Goal: Task Accomplishment & Management: Manage account settings

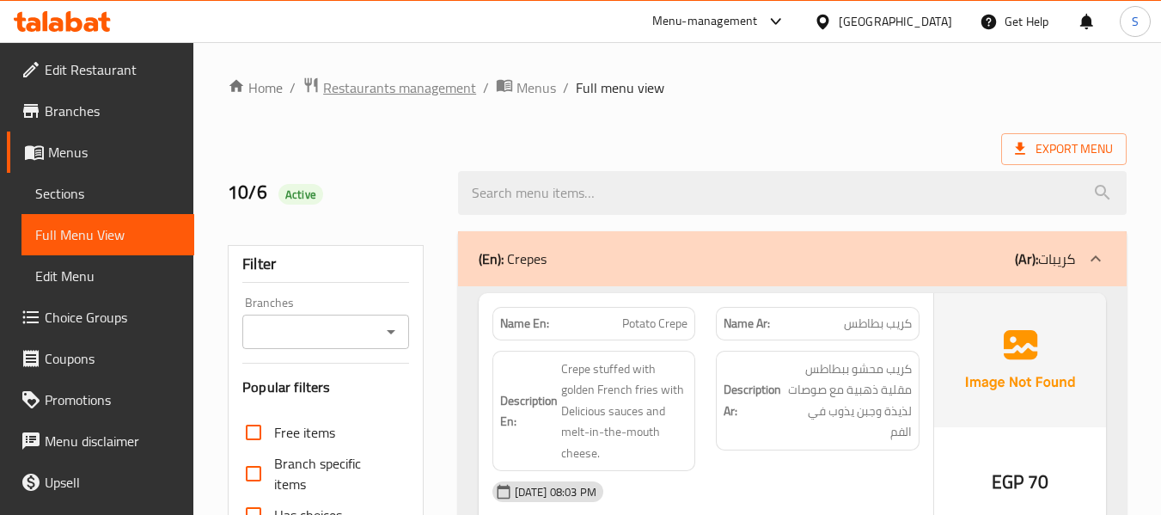
click at [432, 90] on span "Restaurants management" at bounding box center [399, 87] width 153 height 21
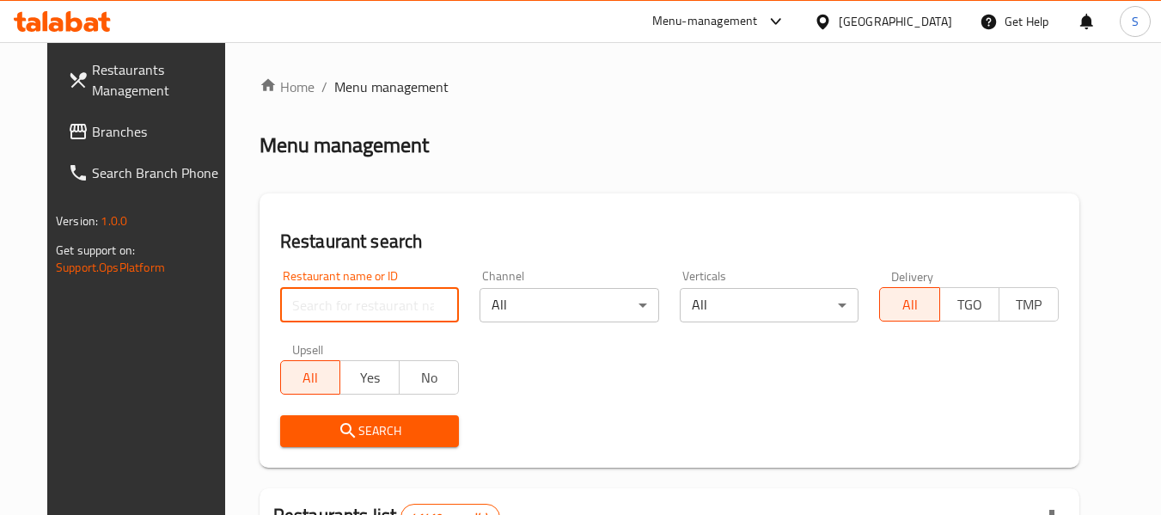
paste input "707433"
type input "707433"
click button "Search" at bounding box center [370, 431] width 180 height 32
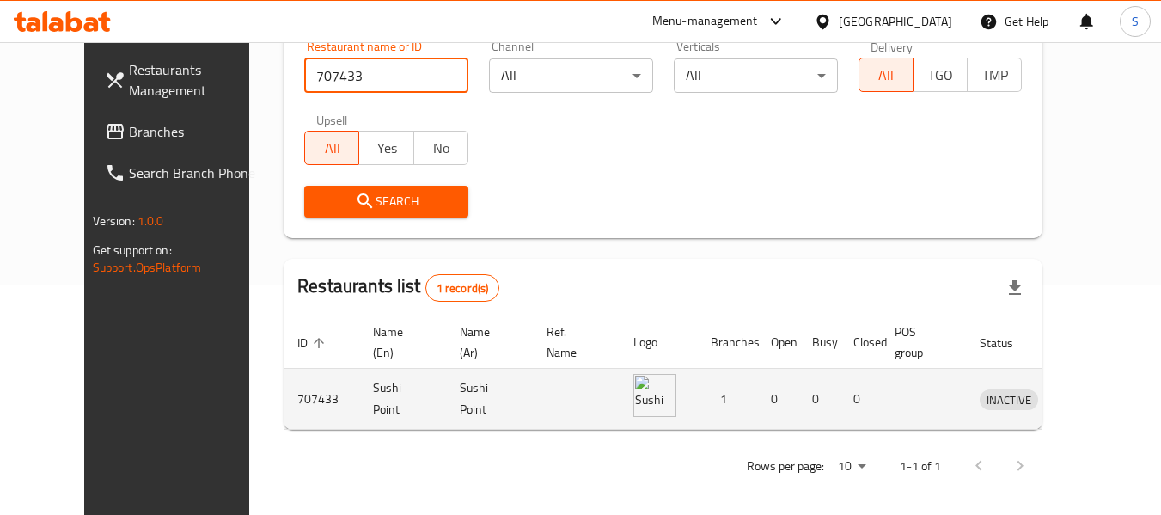
scroll to position [237, 0]
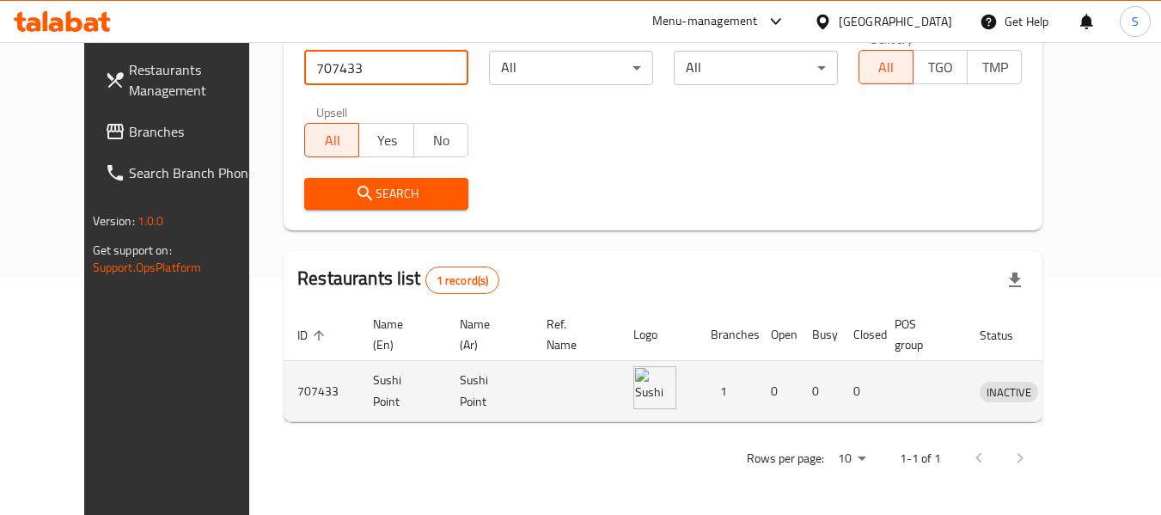
click at [1093, 382] on icon "enhanced table" at bounding box center [1083, 391] width 21 height 21
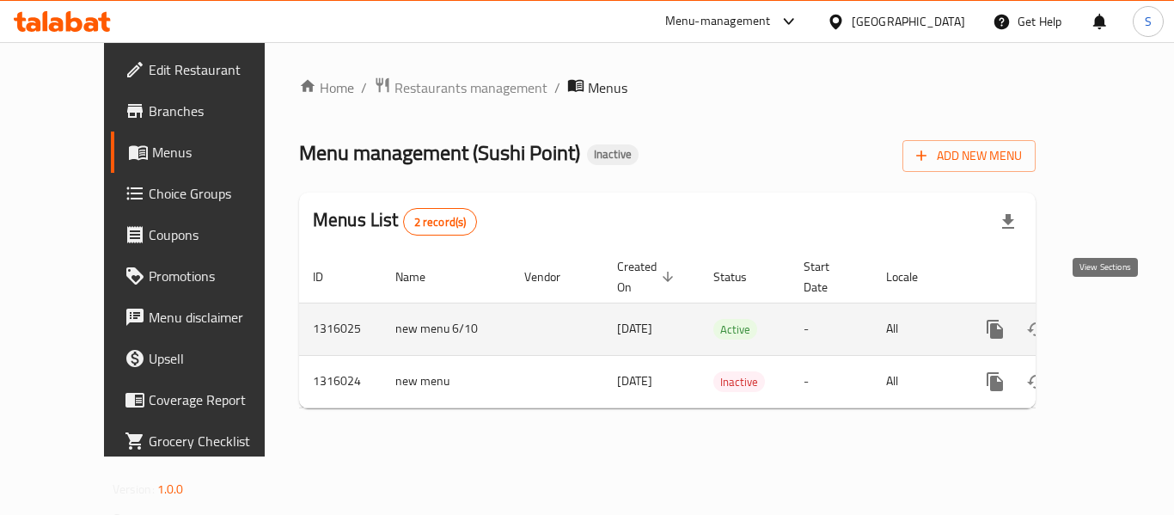
click at [1109, 319] on icon "enhanced table" at bounding box center [1119, 329] width 21 height 21
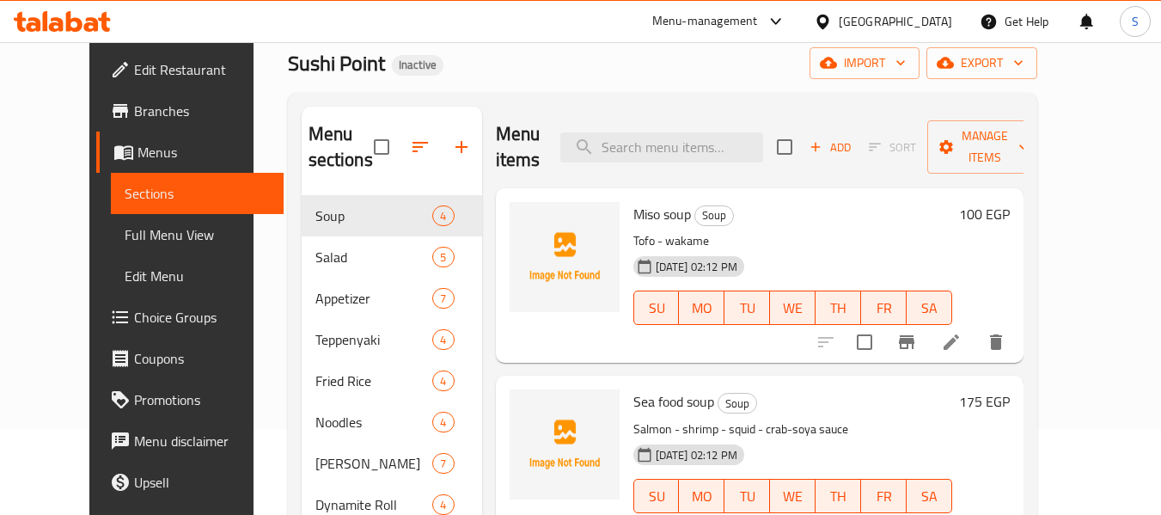
scroll to position [172, 0]
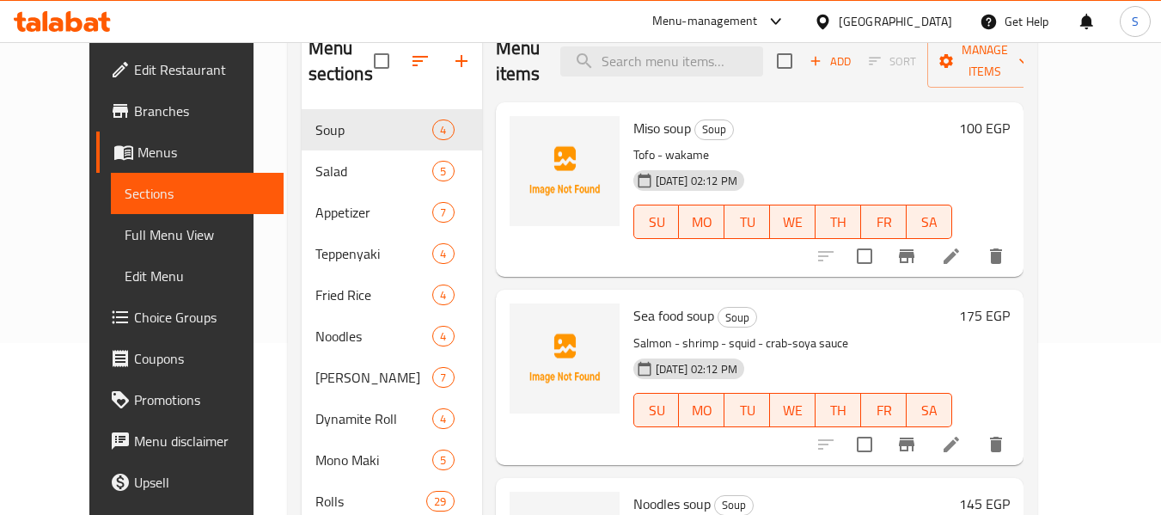
click at [134, 73] on span "Edit Restaurant" at bounding box center [202, 69] width 136 height 21
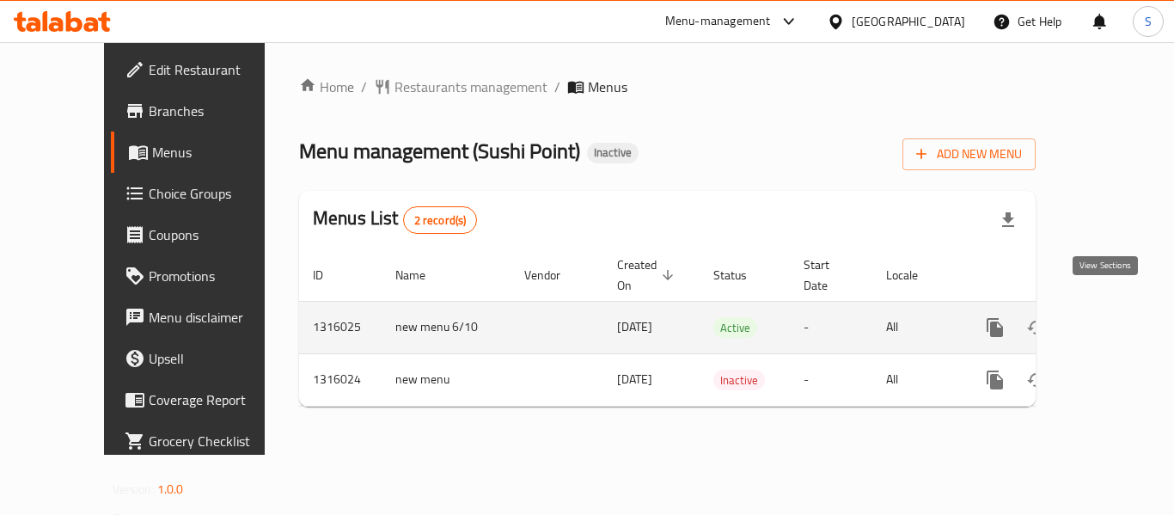
click at [1109, 317] on icon "enhanced table" at bounding box center [1119, 327] width 21 height 21
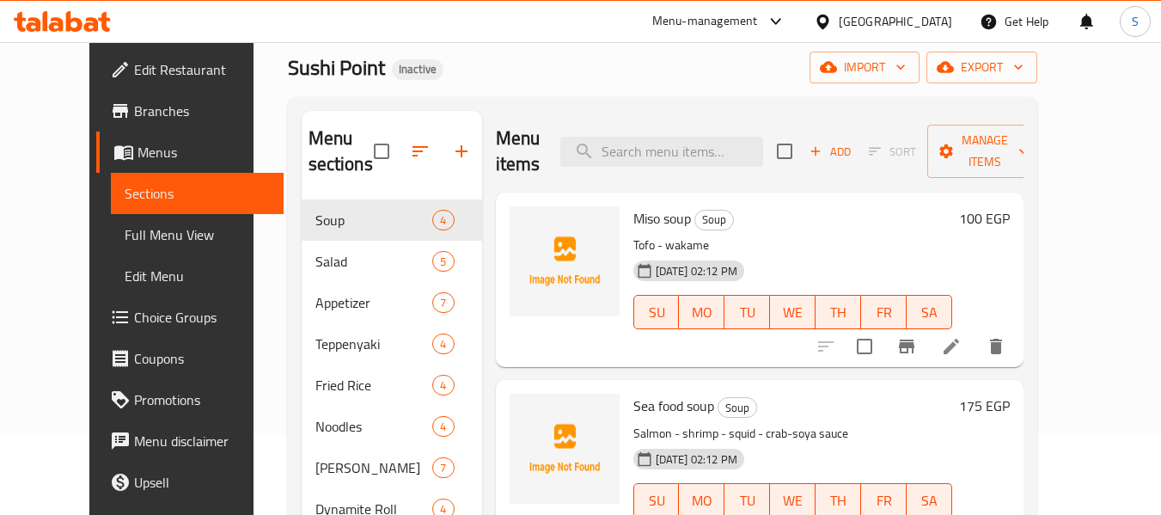
scroll to position [86, 0]
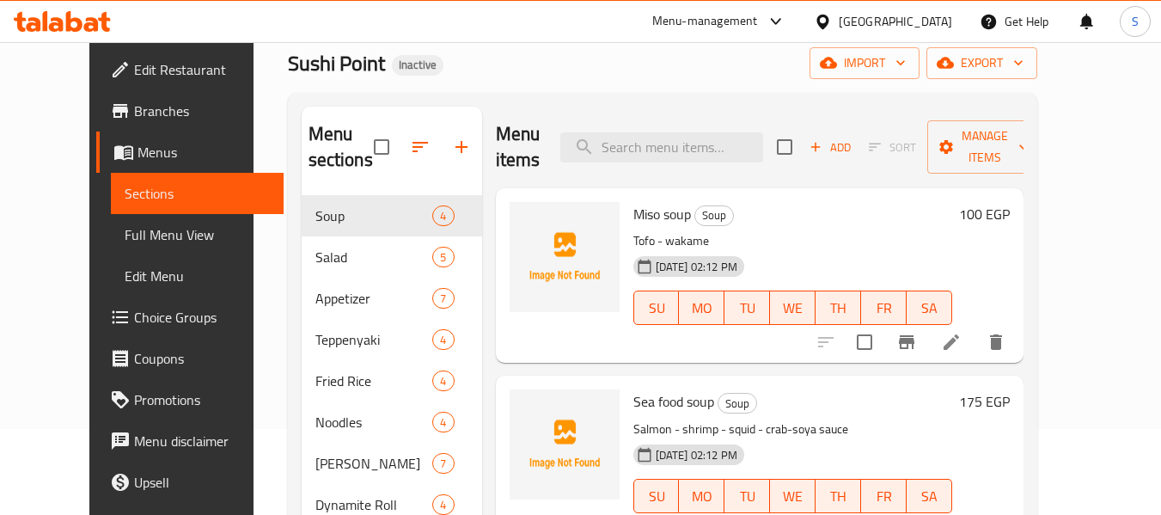
click at [125, 233] on span "Full Menu View" at bounding box center [197, 234] width 145 height 21
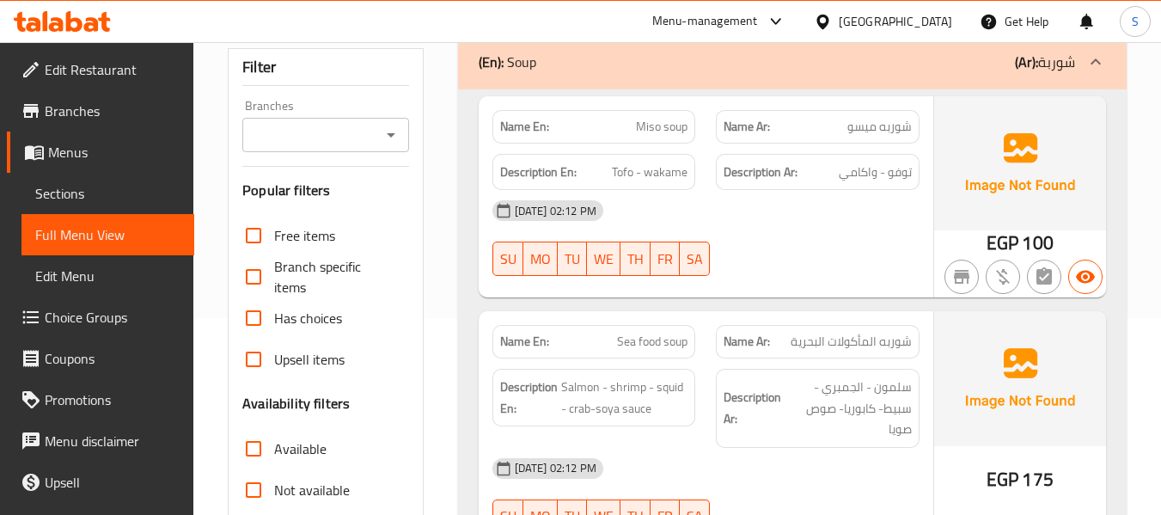
scroll to position [344, 0]
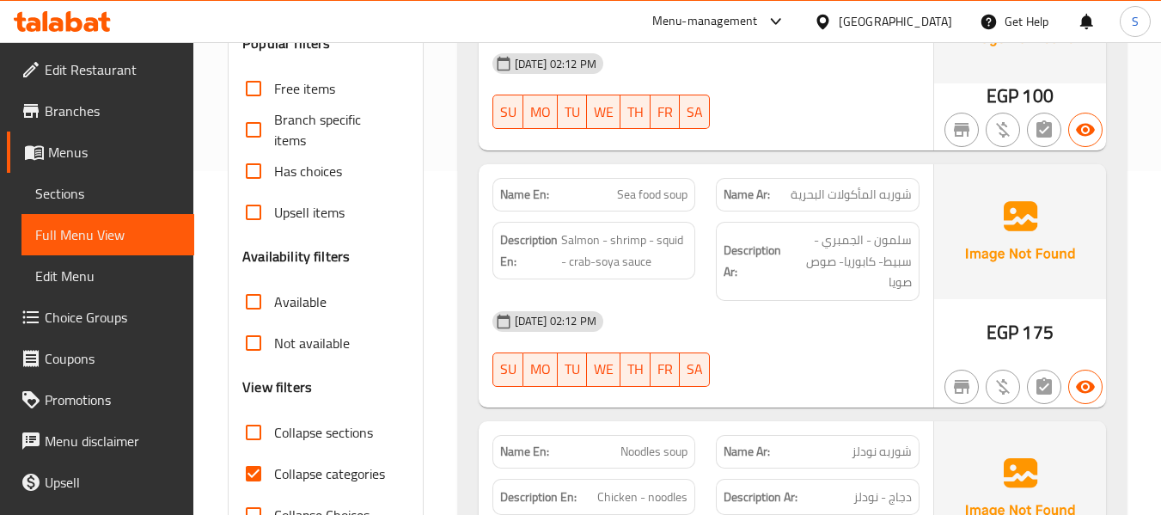
click at [298, 477] on span "Collapse categories" at bounding box center [329, 473] width 111 height 21
click at [274, 477] on input "Collapse categories" at bounding box center [253, 473] width 41 height 41
checkbox input "false"
click at [665, 237] on span "Salmon - shrimp - squid - crab-soya sauce" at bounding box center [624, 250] width 127 height 42
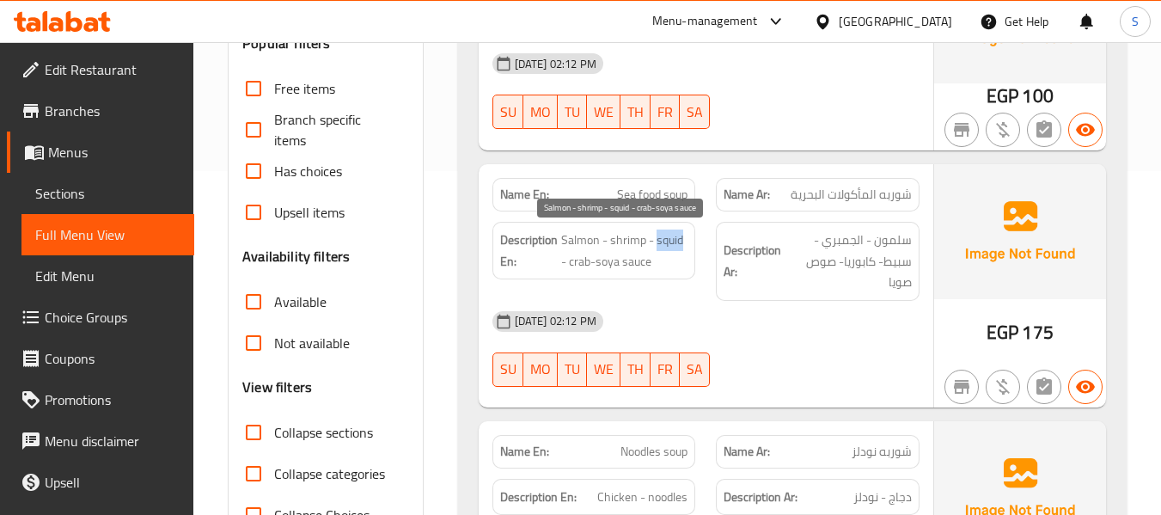
click at [633, 266] on span "Salmon - shrimp - squid - crab-soya sauce" at bounding box center [624, 250] width 127 height 42
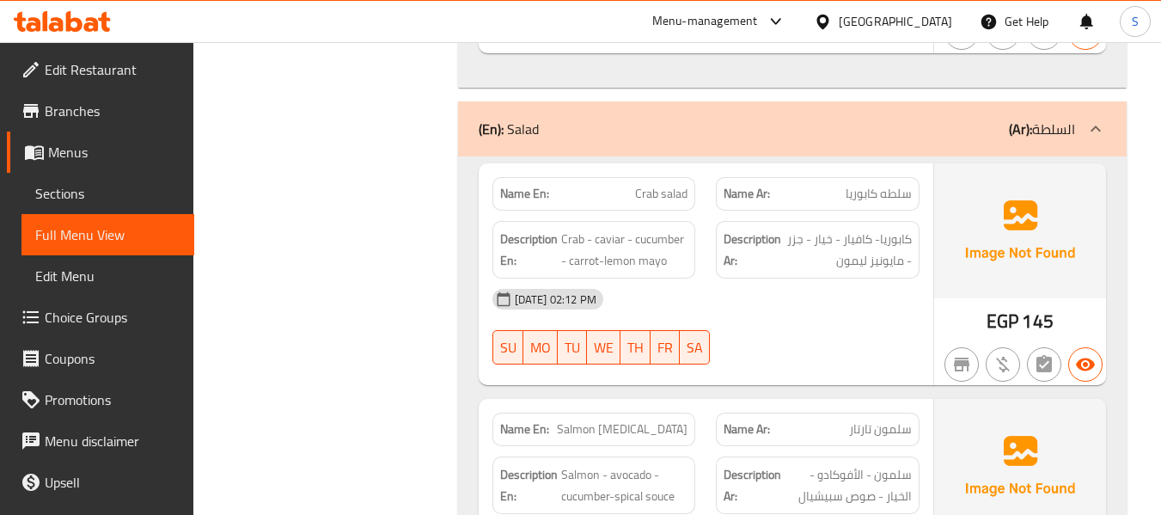
scroll to position [1203, 0]
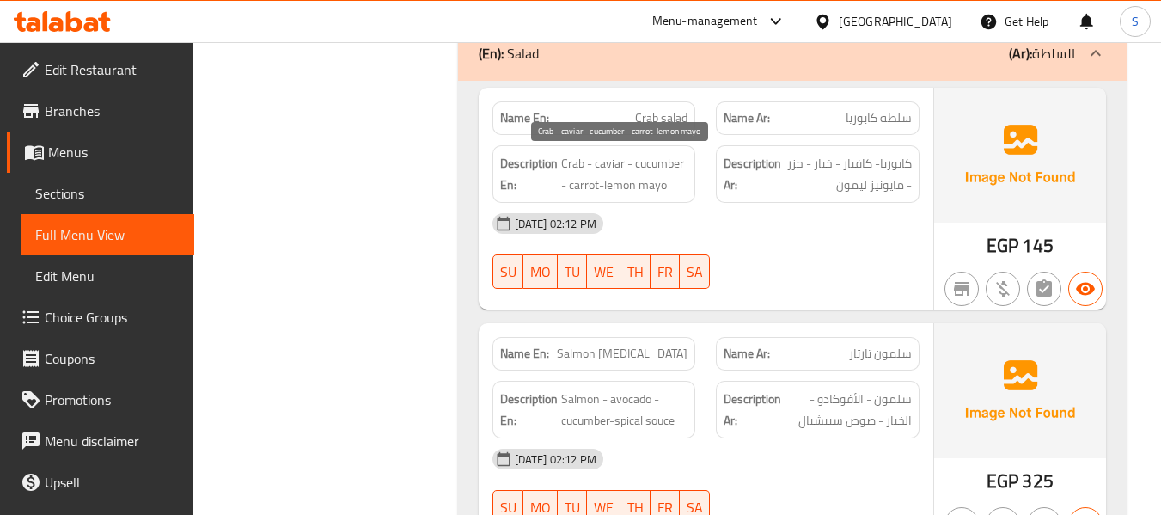
click at [665, 159] on span "Crab - caviar - cucumber - carrot-lemon mayo" at bounding box center [624, 174] width 127 height 42
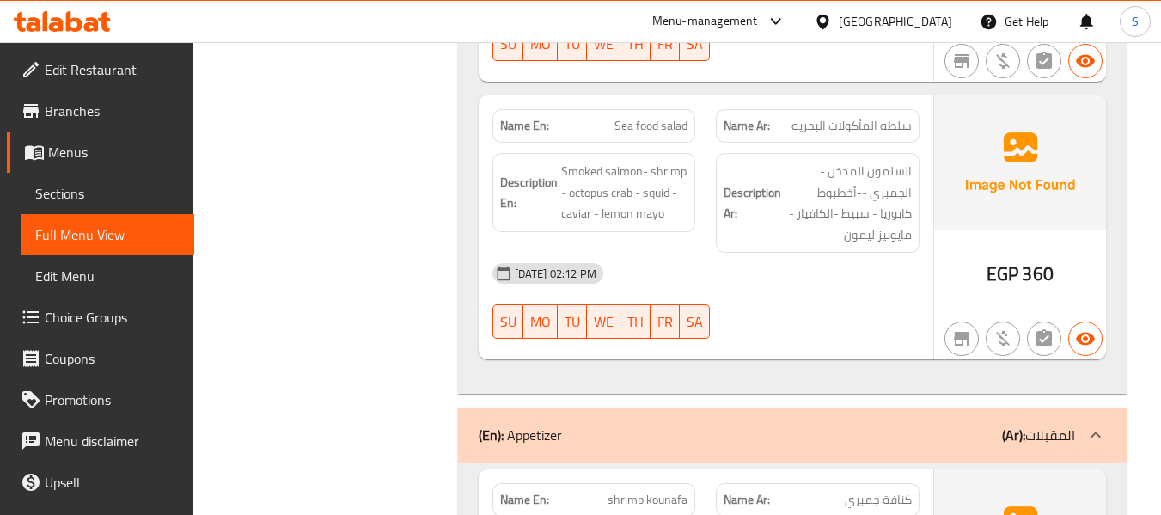
scroll to position [2149, 0]
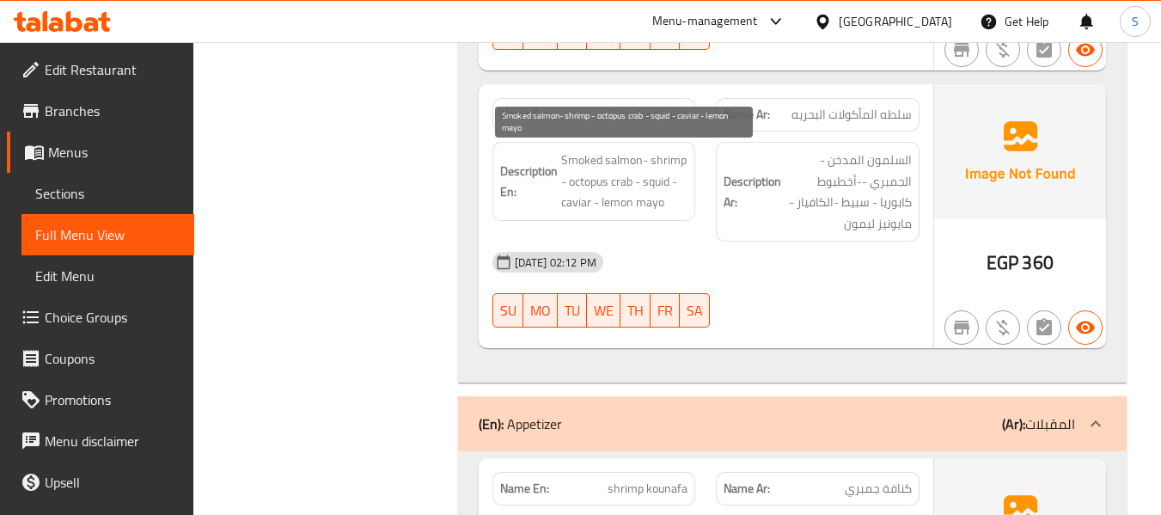
click at [589, 174] on span "Smoked salmon- shrimp - octopus crab - squid - caviar - lemon mayo" at bounding box center [624, 182] width 127 height 64
click at [654, 205] on span "Smoked salmon- shrimp - octopus crab - squid - caviar - lemon mayo" at bounding box center [624, 182] width 127 height 64
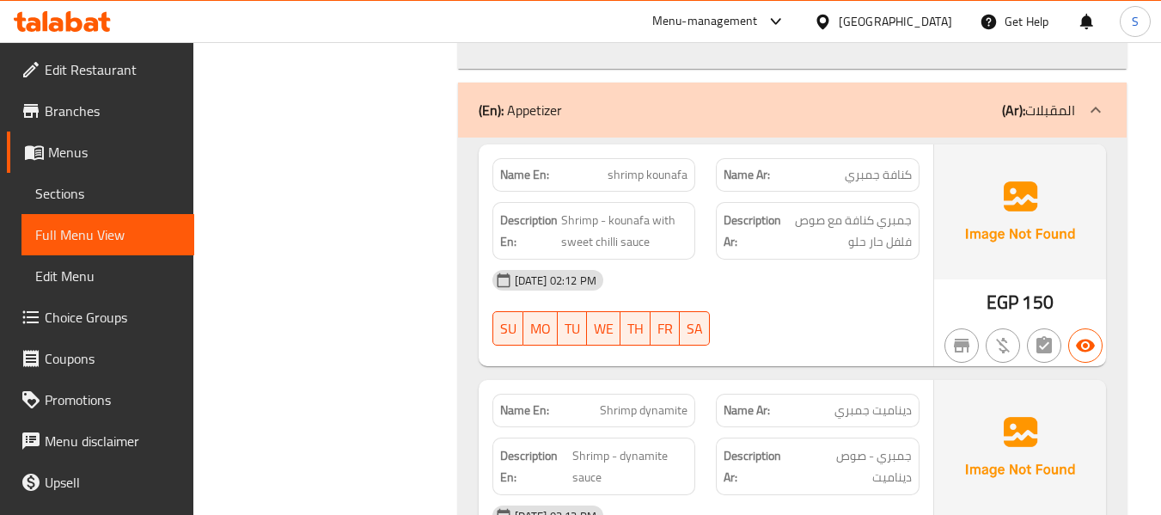
scroll to position [2492, 0]
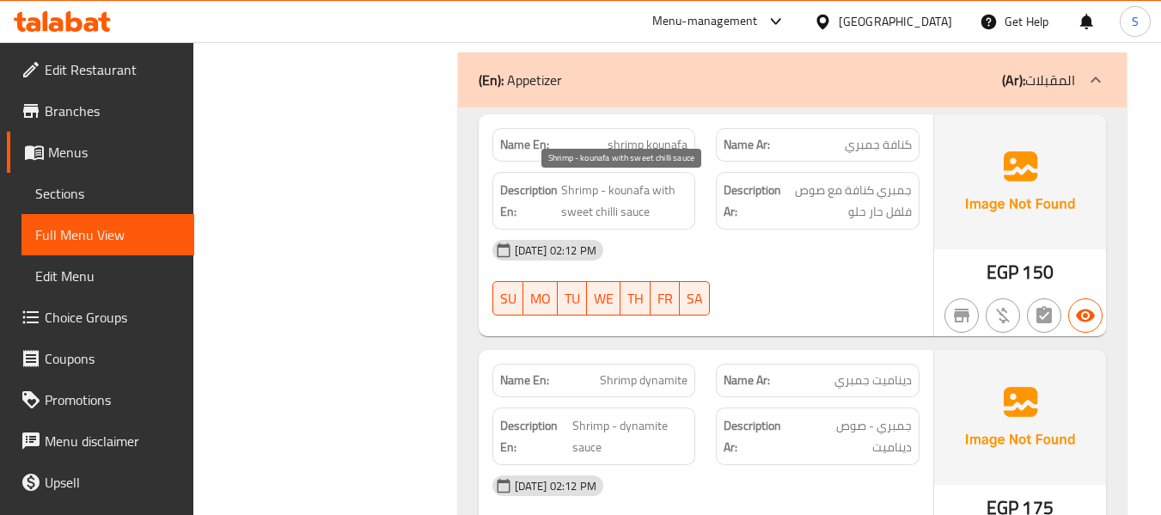
click at [640, 211] on span "Shrimp - kounafa with sweet chilli sauce" at bounding box center [624, 201] width 127 height 42
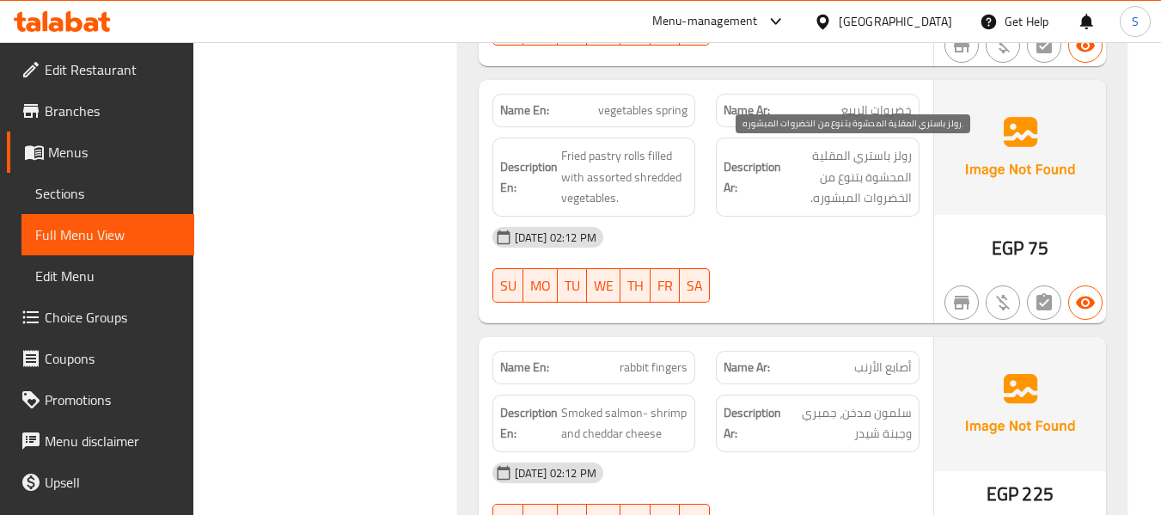
scroll to position [3524, 0]
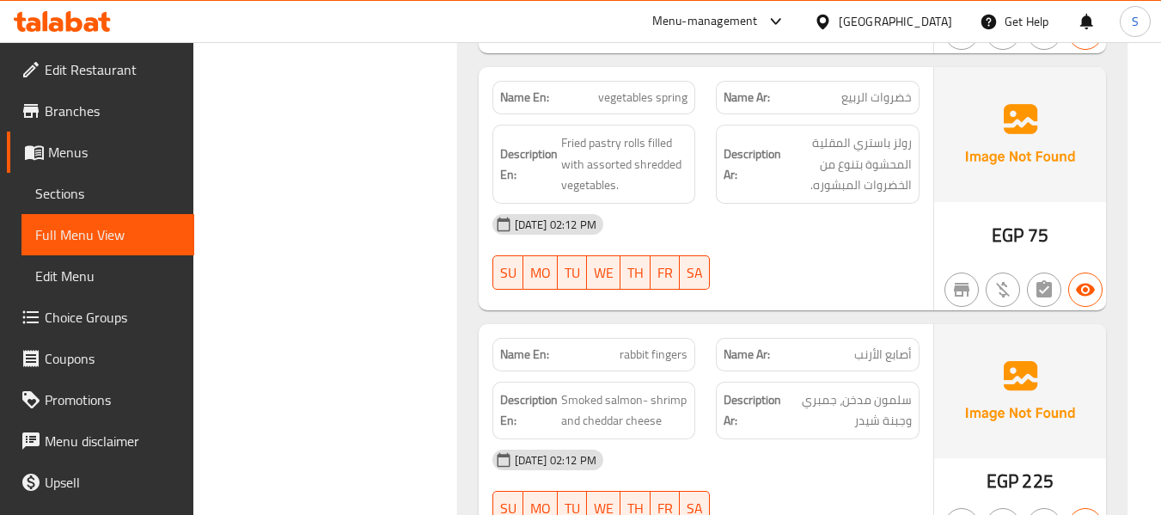
click at [650, 94] on span "vegetables spring" at bounding box center [642, 98] width 89 height 18
copy span "vegetables spring"
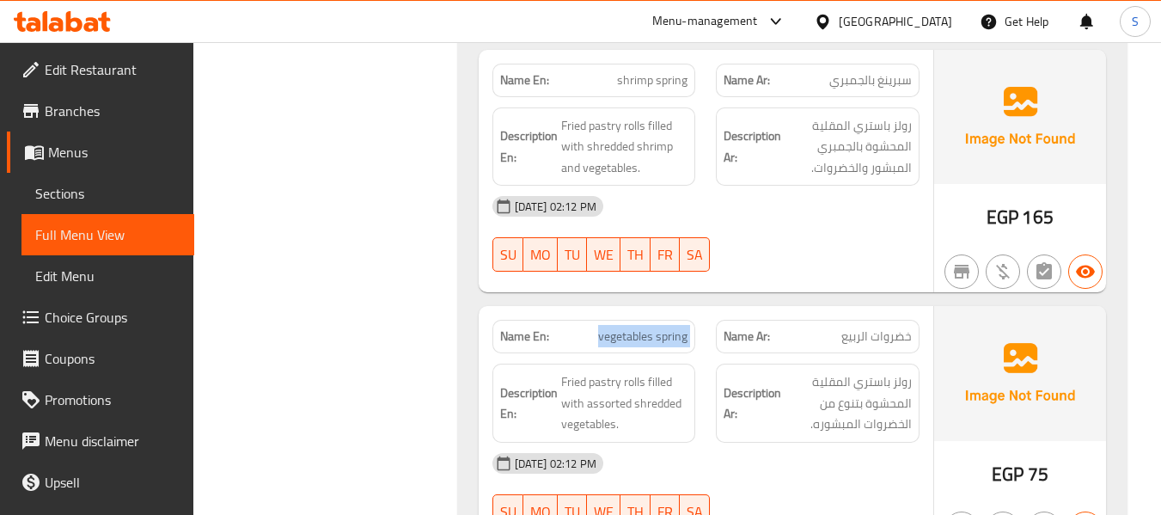
scroll to position [3266, 0]
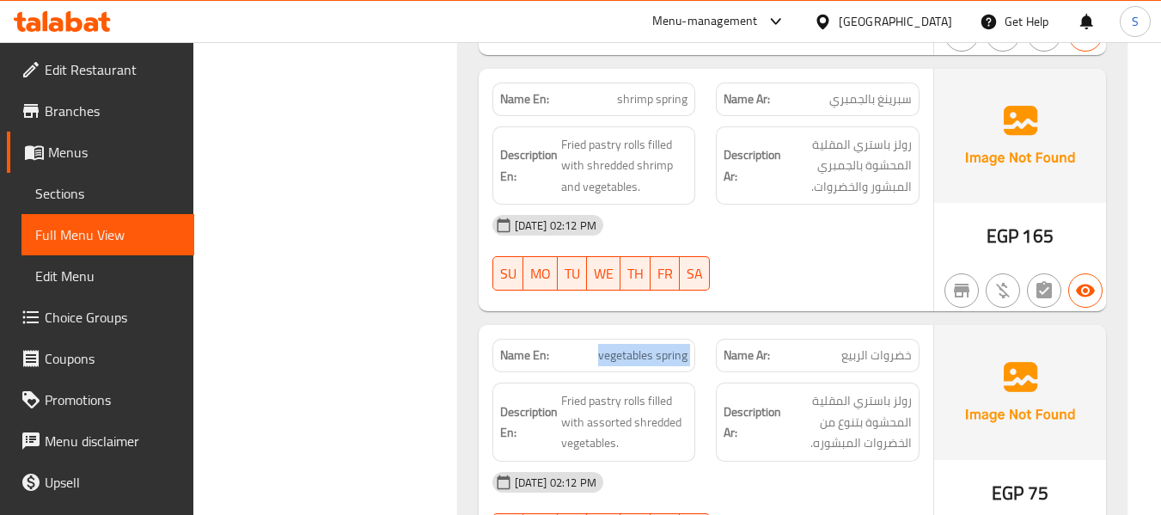
click at [888, 106] on span "سبرينغ بالجمبري" at bounding box center [870, 99] width 83 height 18
copy span "سبرينغ"
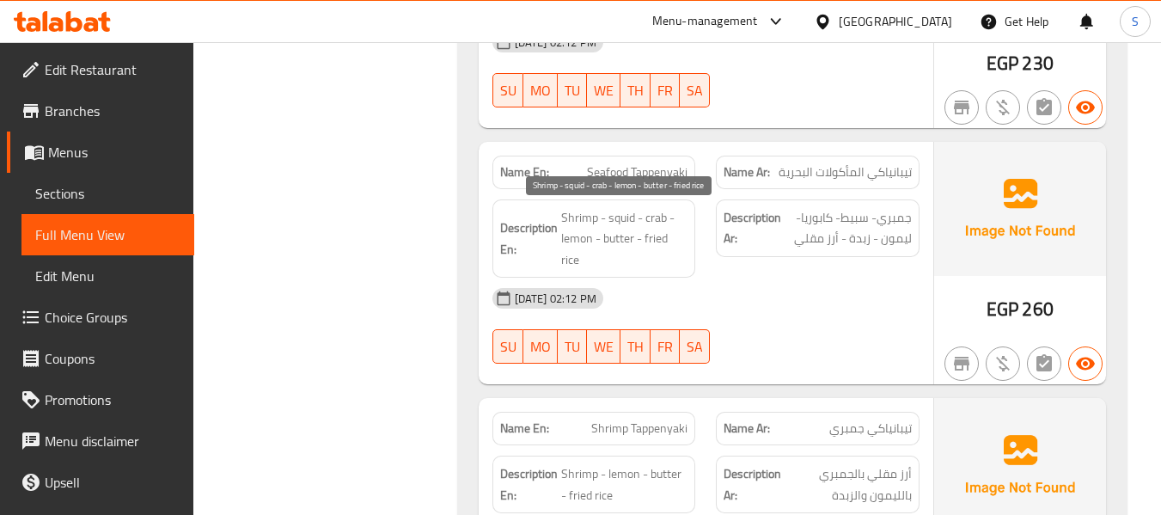
scroll to position [4555, 0]
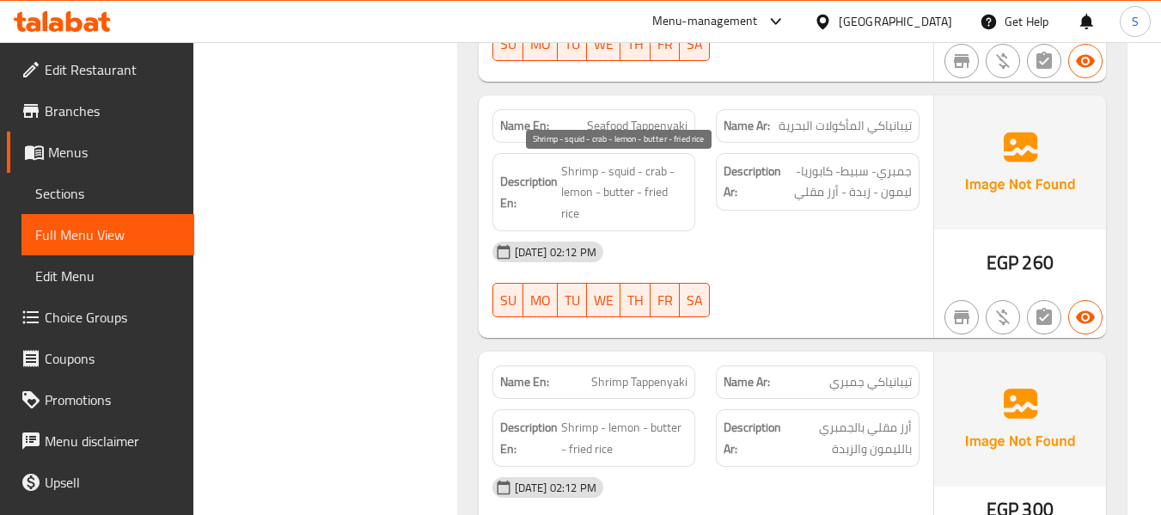
click at [562, 216] on span "Shrimp - squid - crab - lemon - butter - fried rice" at bounding box center [624, 193] width 127 height 64
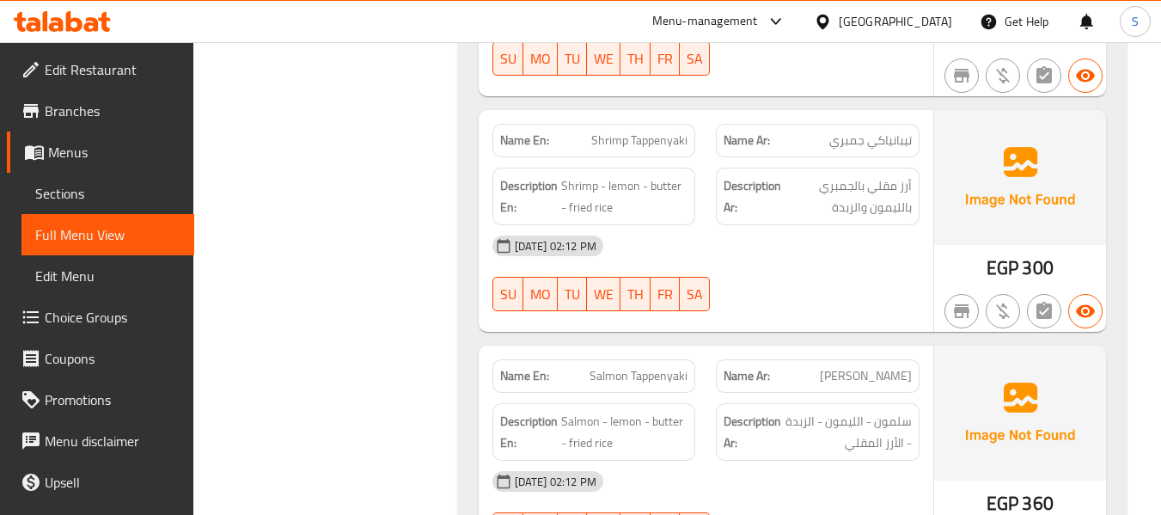
scroll to position [4813, 0]
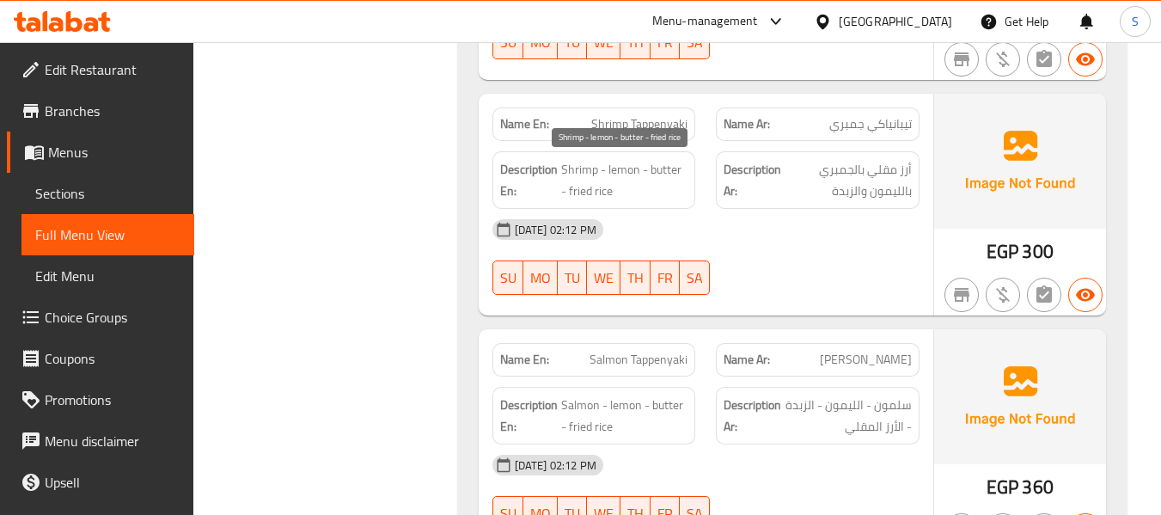
click at [603, 189] on span "Shrimp - lemon - butter - fried rice" at bounding box center [624, 180] width 127 height 42
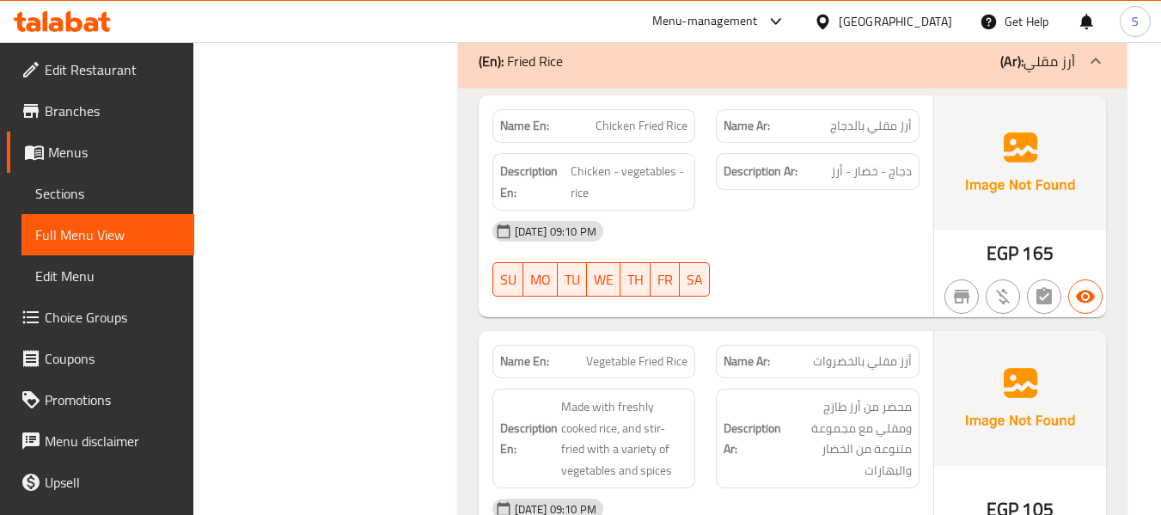
scroll to position [5415, 0]
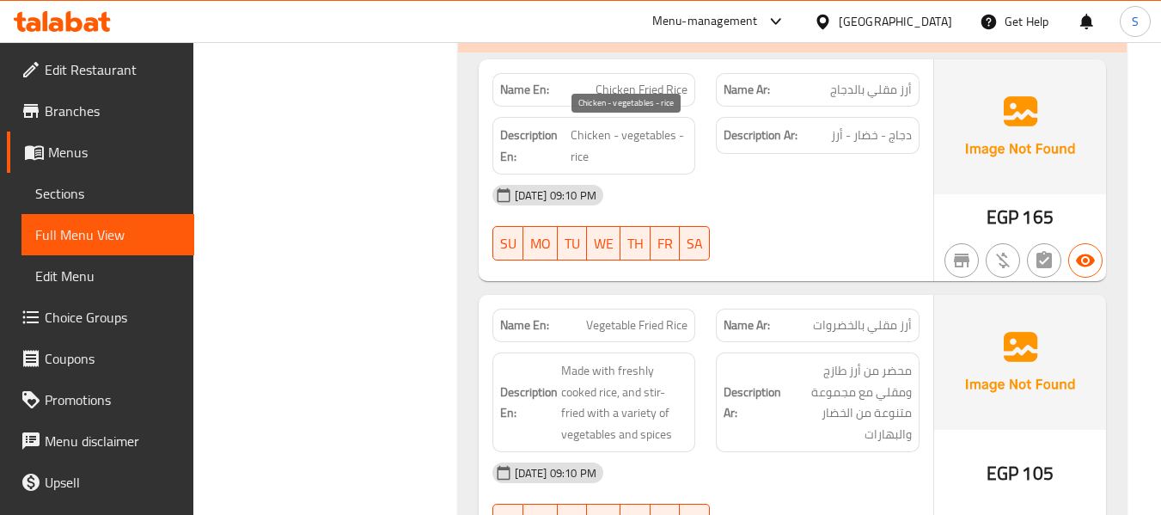
click at [576, 162] on span "Chicken - vegetables - rice" at bounding box center [630, 146] width 118 height 42
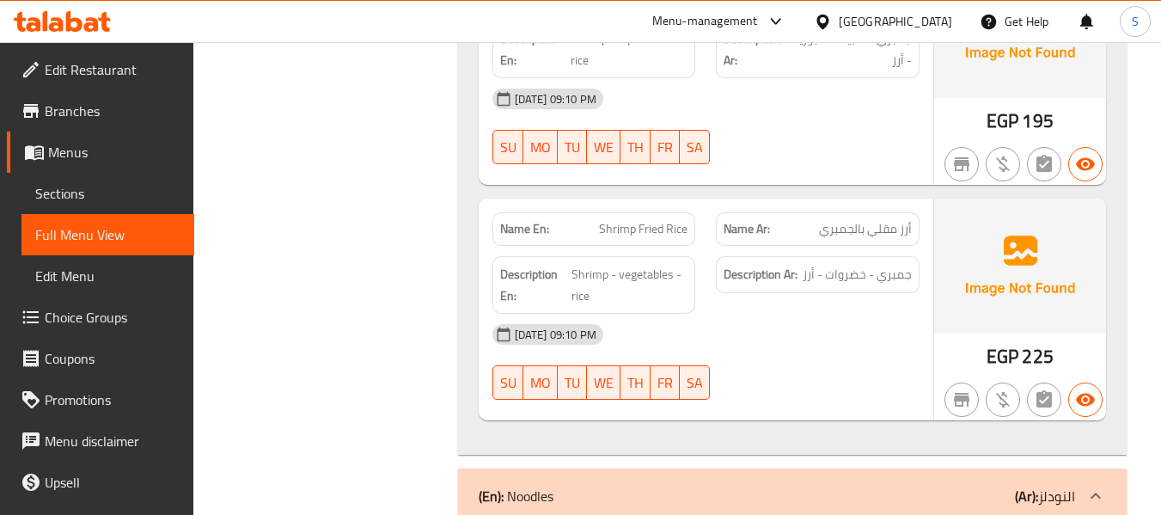
scroll to position [6102, 0]
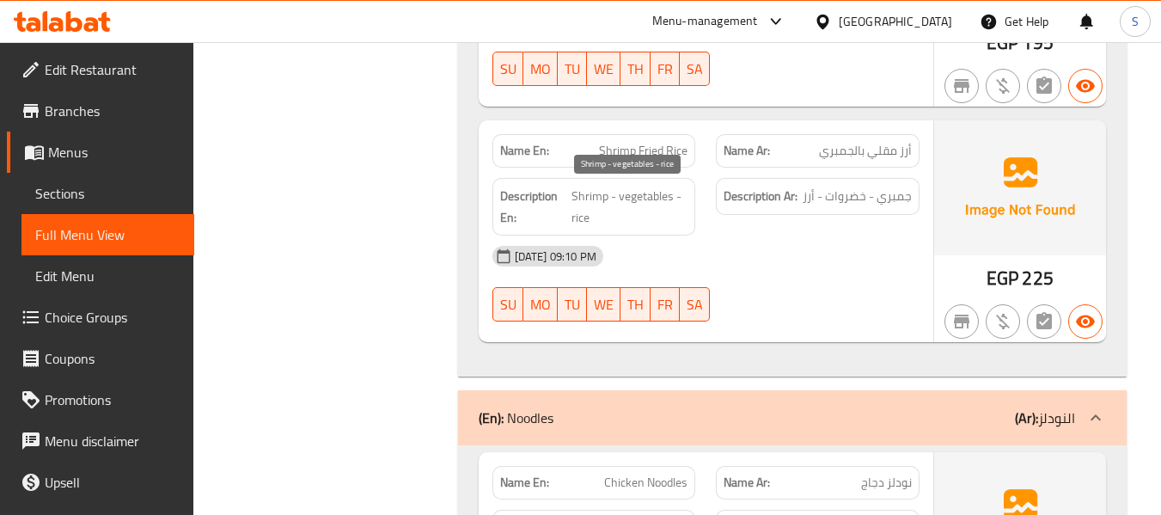
click at [577, 219] on span "Shrimp - vegetables - rice" at bounding box center [630, 207] width 116 height 42
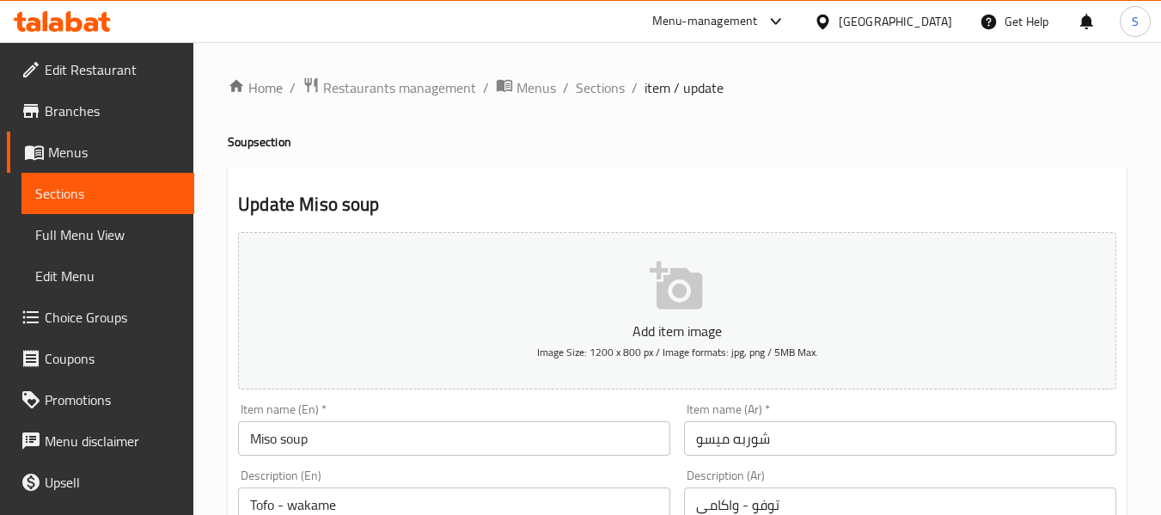
click at [624, 90] on ol "Home / Restaurants management / Menus / Sections / item / update" at bounding box center [677, 87] width 899 height 22
click at [614, 89] on span "Sections" at bounding box center [600, 87] width 49 height 21
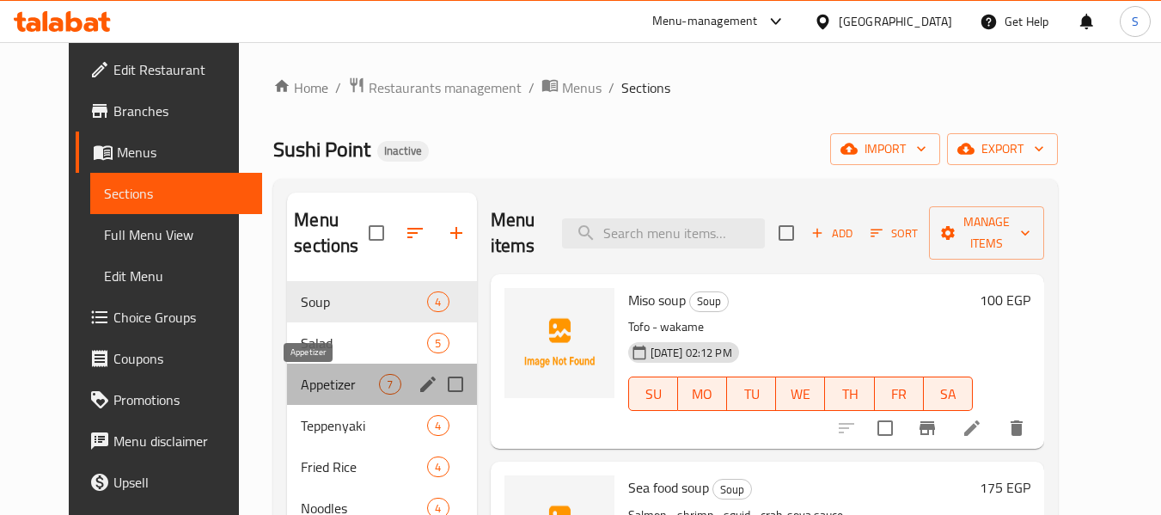
click at [320, 388] on span "Appetizer" at bounding box center [340, 384] width 78 height 21
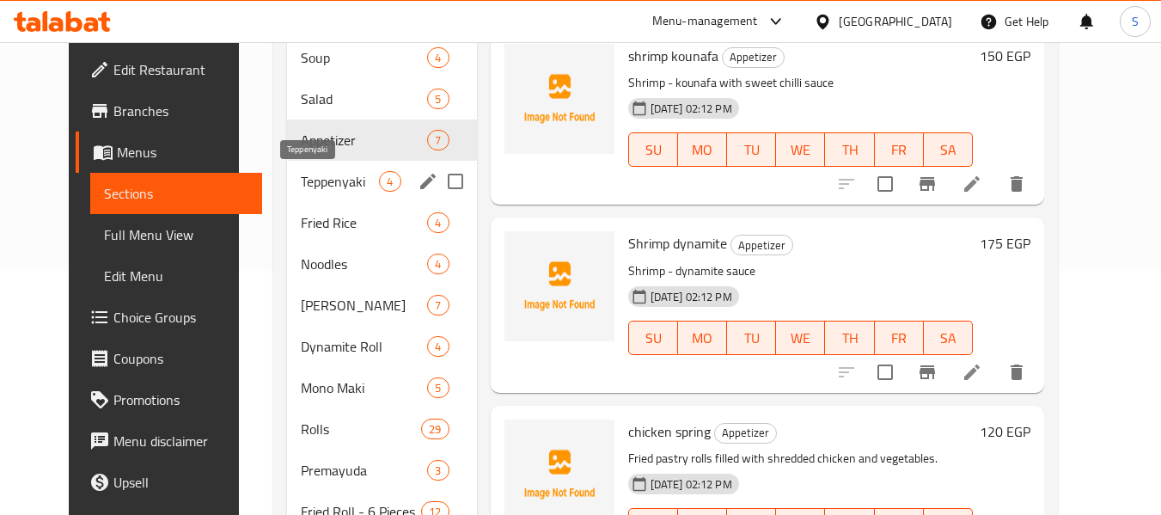
scroll to position [213, 0]
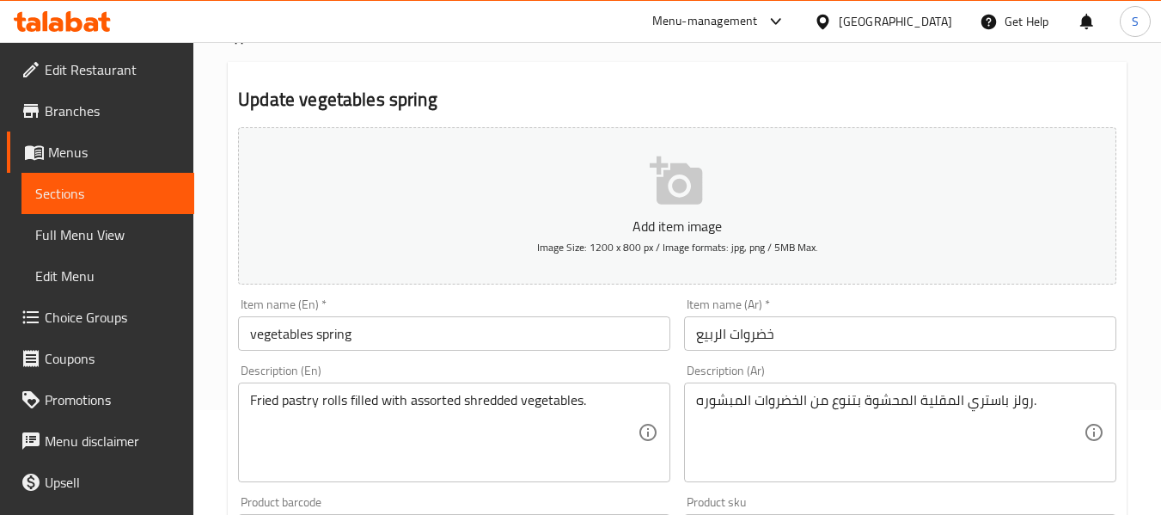
scroll to position [172, 0]
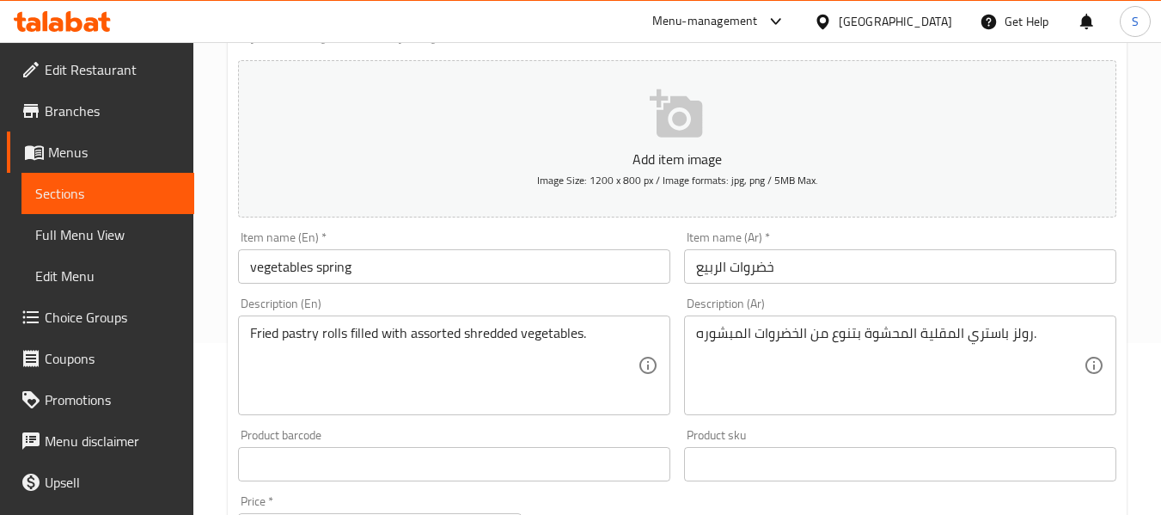
click at [706, 271] on input "خضروات الربيع" at bounding box center [900, 266] width 432 height 34
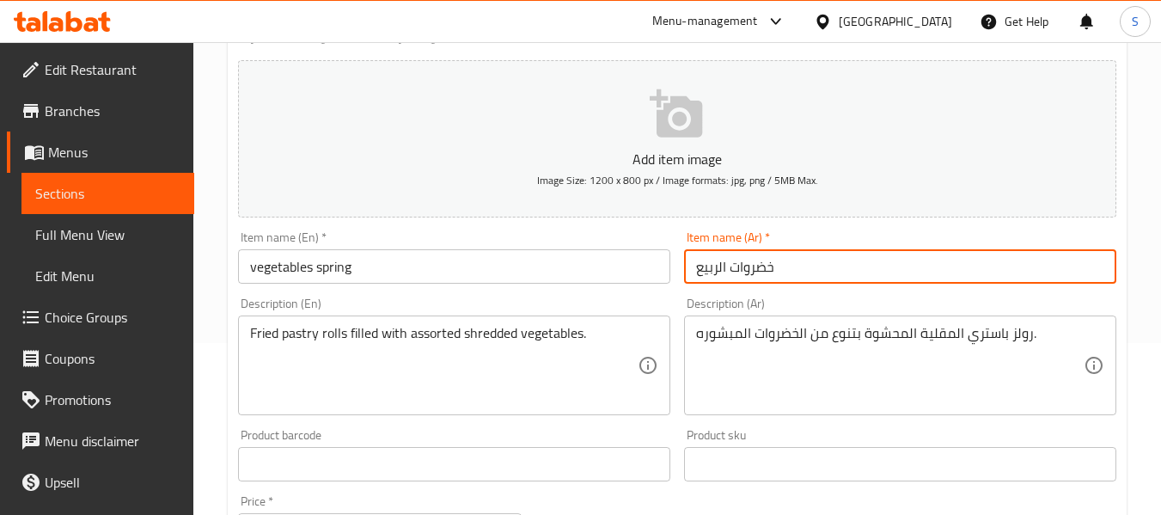
click at [706, 272] on input "خضروات الربيع" at bounding box center [900, 266] width 432 height 34
click at [692, 271] on input "خضروات" at bounding box center [900, 266] width 432 height 34
paste input "سبرينغ"
type input "سبرينغ خضروات"
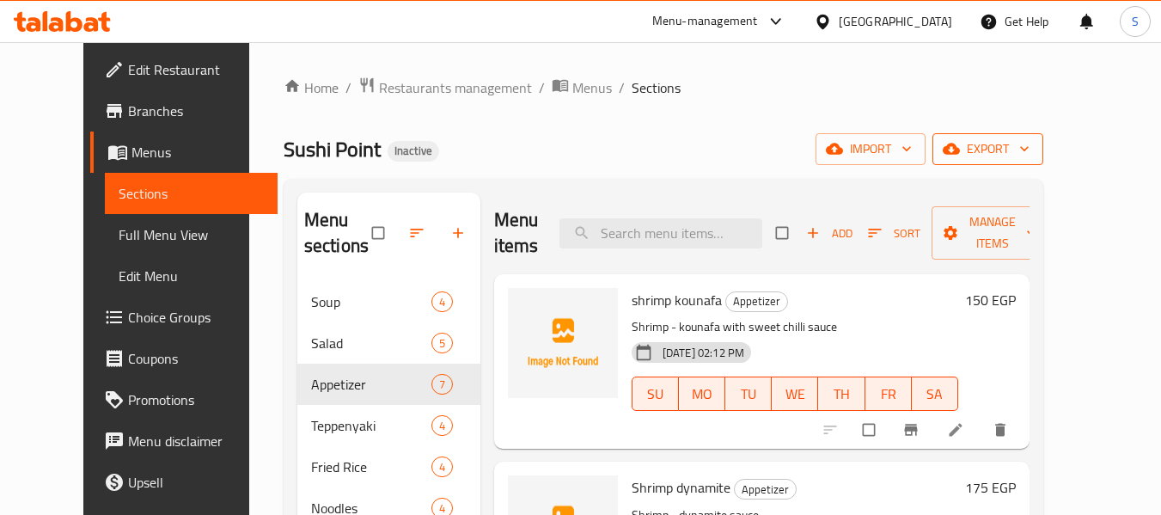
click at [1030, 139] on span "export" at bounding box center [987, 148] width 83 height 21
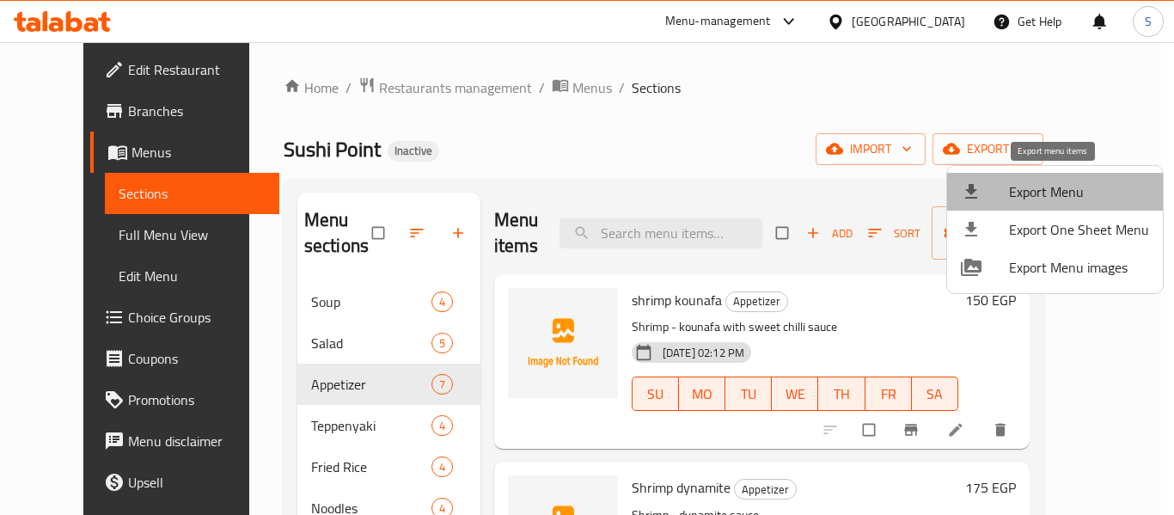
click at [1074, 178] on li "Export Menu" at bounding box center [1055, 192] width 216 height 38
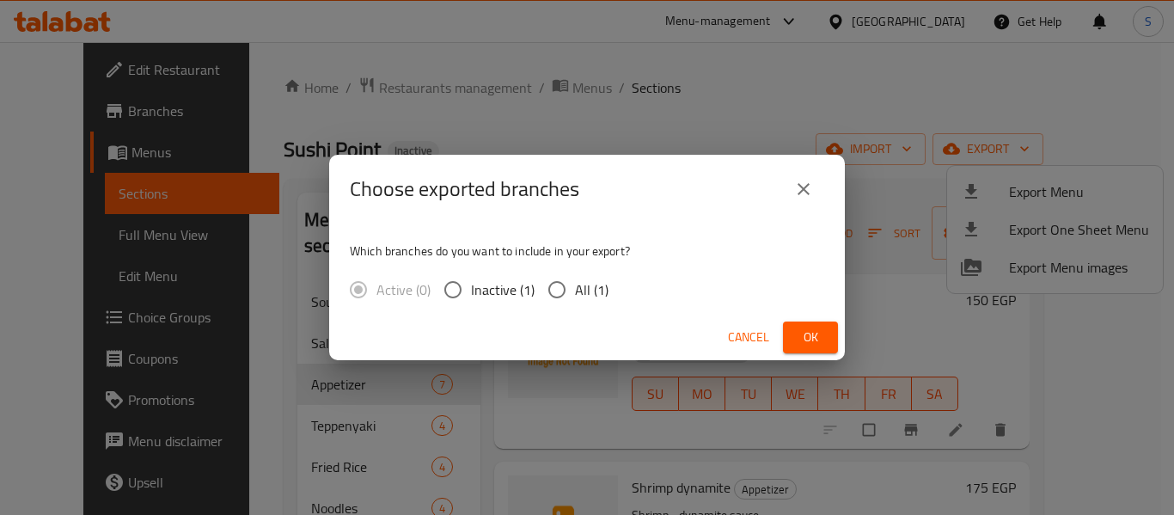
click at [584, 294] on span "All (1)" at bounding box center [592, 289] width 34 height 21
click at [575, 294] on input "All (1)" at bounding box center [557, 290] width 36 height 36
radio input "true"
click at [812, 335] on span "Ok" at bounding box center [811, 337] width 28 height 21
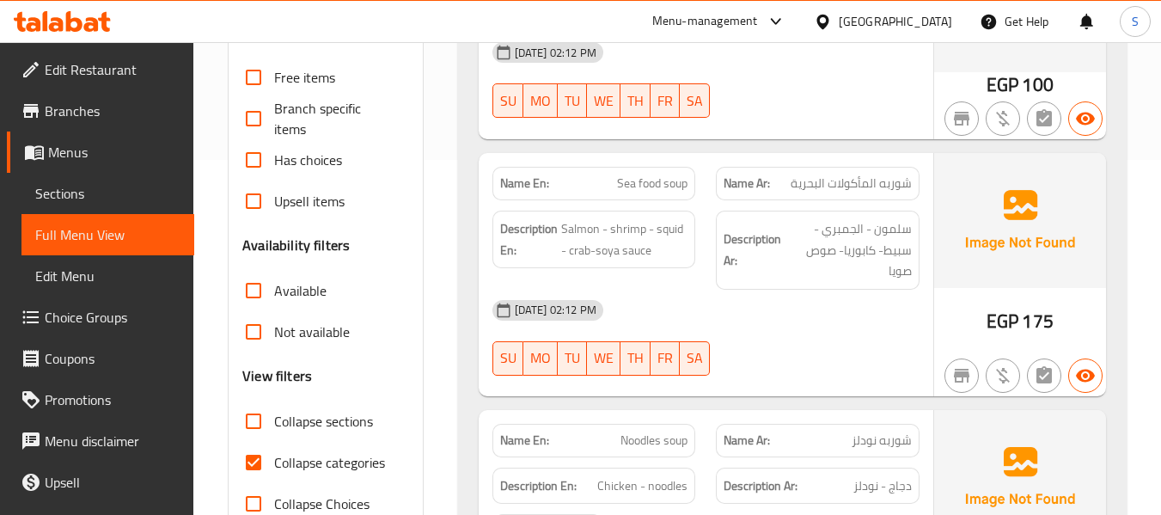
scroll to position [430, 0]
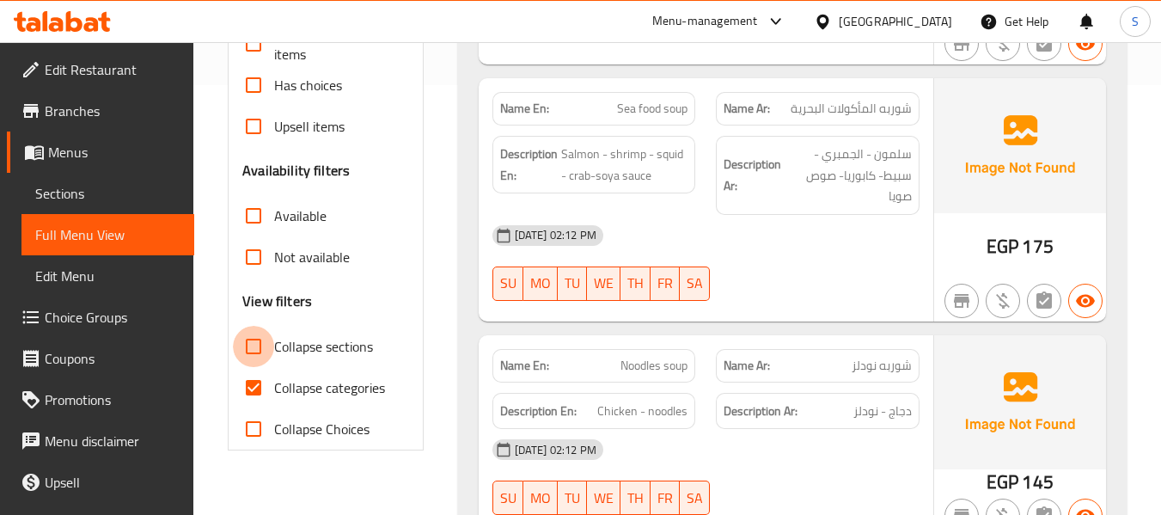
drag, startPoint x: 260, startPoint y: 345, endPoint x: 299, endPoint y: 388, distance: 58.4
click at [260, 345] on input "Collapse sections" at bounding box center [253, 346] width 41 height 41
checkbox input "true"
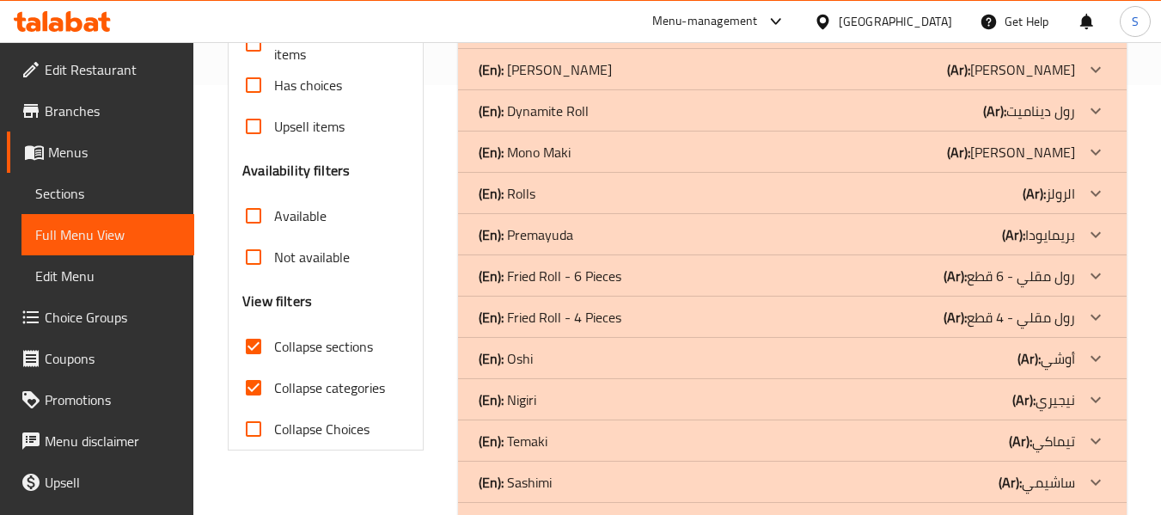
click at [299, 388] on span "Collapse categories" at bounding box center [329, 387] width 111 height 21
click at [274, 388] on input "Collapse categories" at bounding box center [253, 387] width 41 height 41
checkbox input "false"
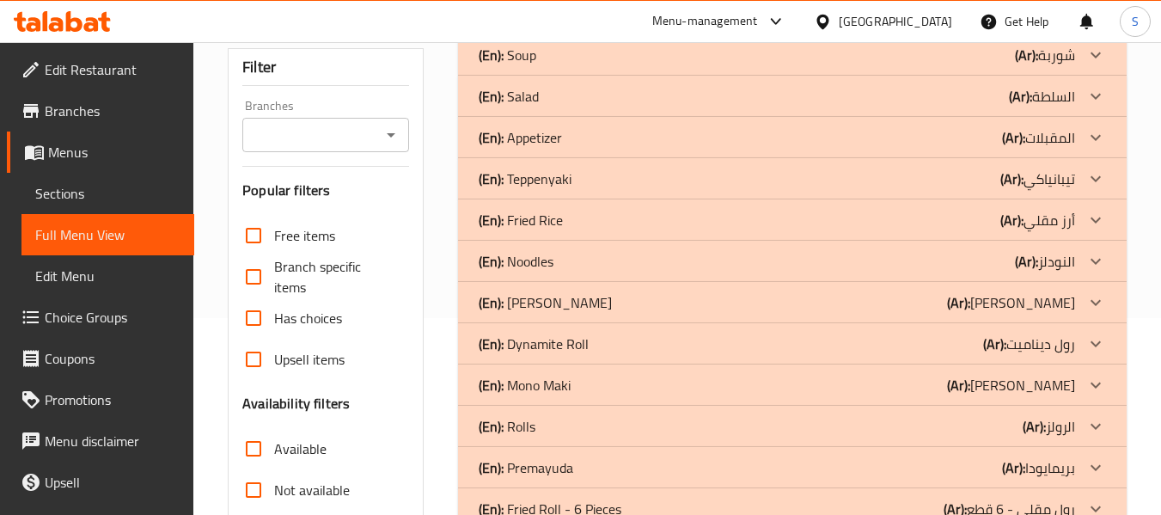
scroll to position [172, 0]
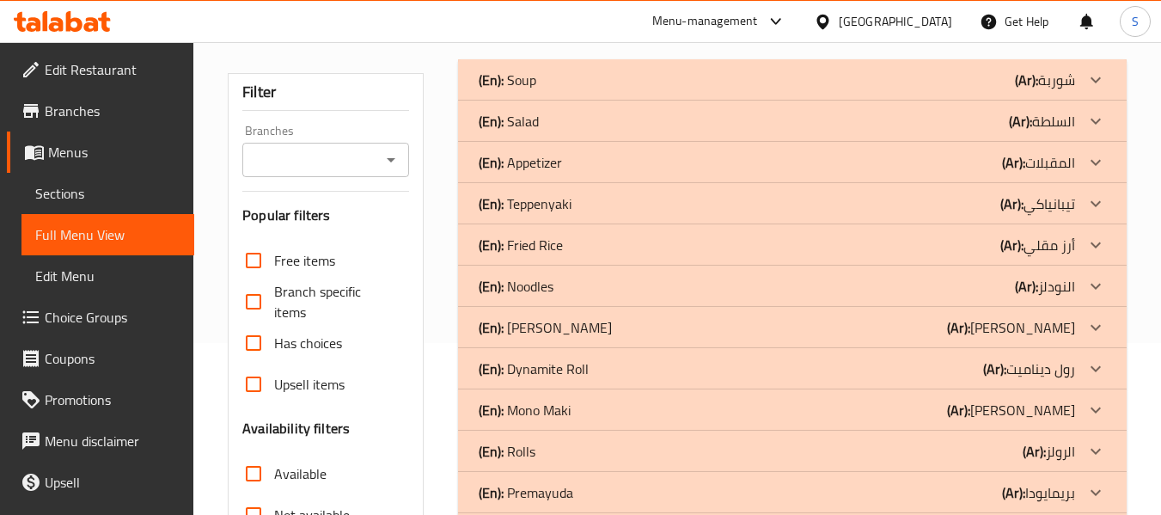
click at [559, 249] on p "(En): Fried Rice" at bounding box center [521, 245] width 84 height 21
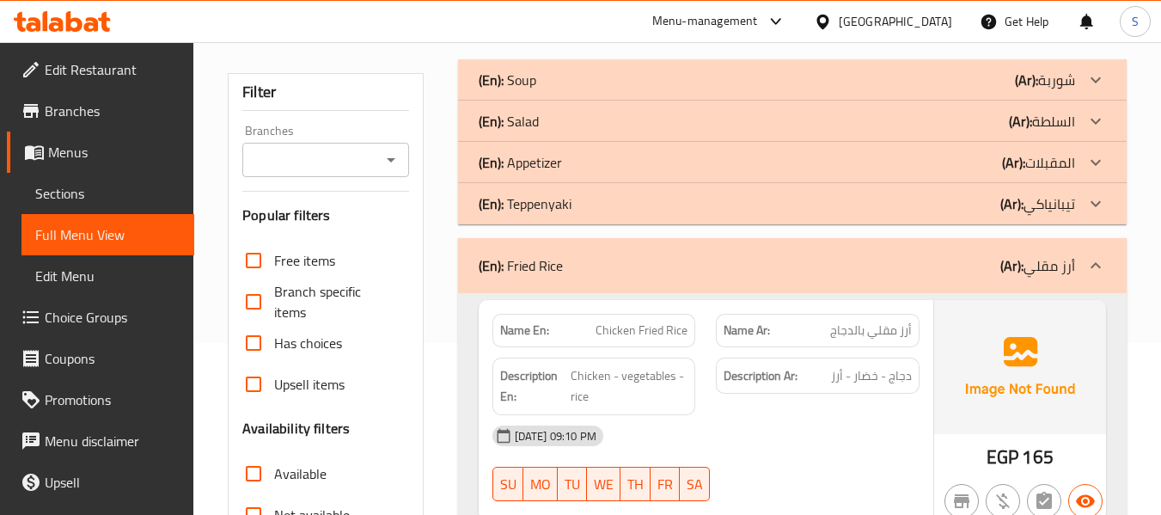
click at [564, 202] on p "(En): Teppenyaki" at bounding box center [525, 203] width 93 height 21
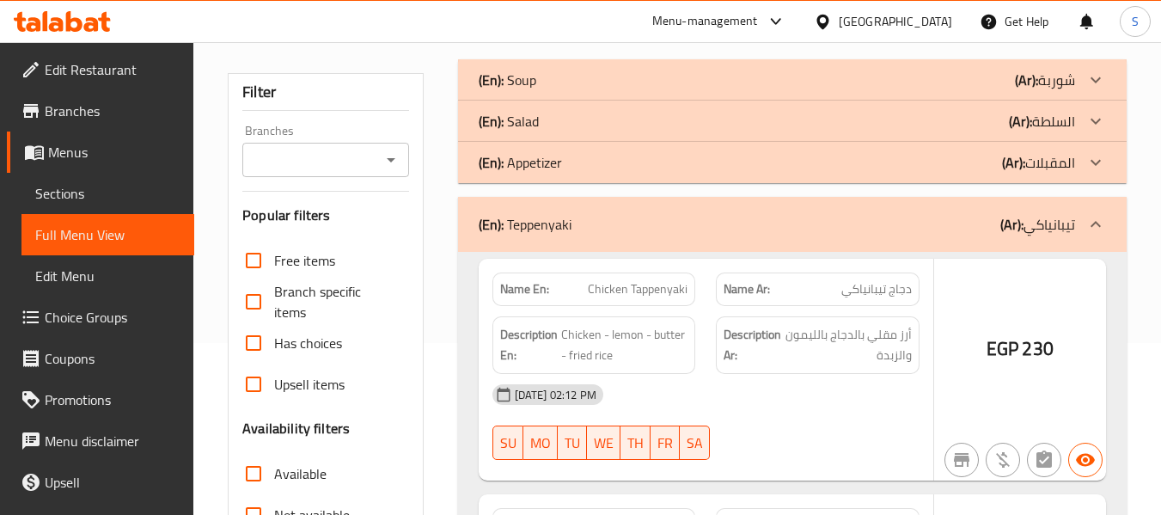
click at [566, 163] on div "(En): Appetizer (Ar): المقبلات" at bounding box center [777, 162] width 596 height 21
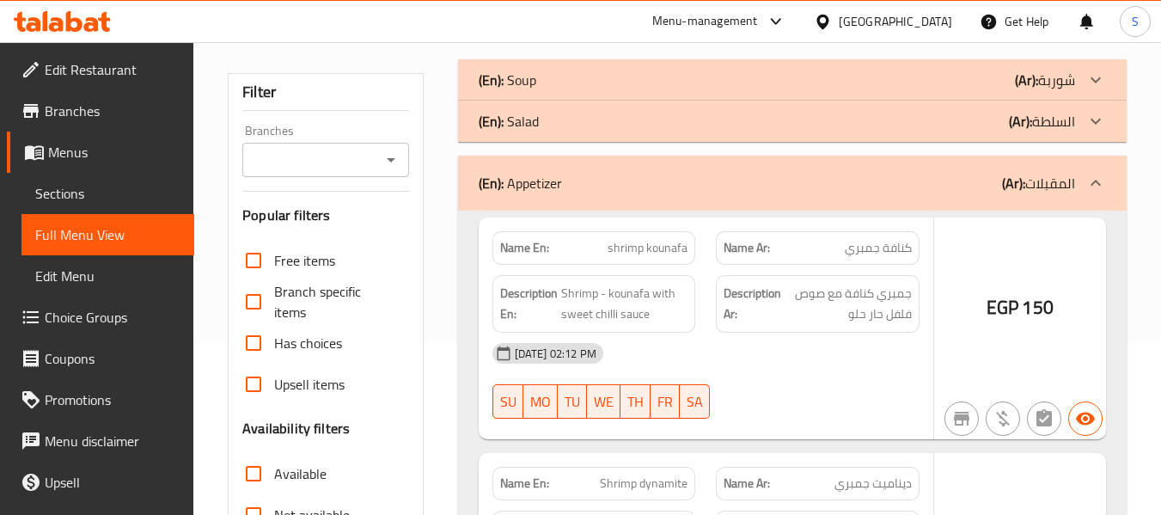
click at [566, 128] on div "(En): Salad (Ar): السلطة" at bounding box center [777, 121] width 596 height 21
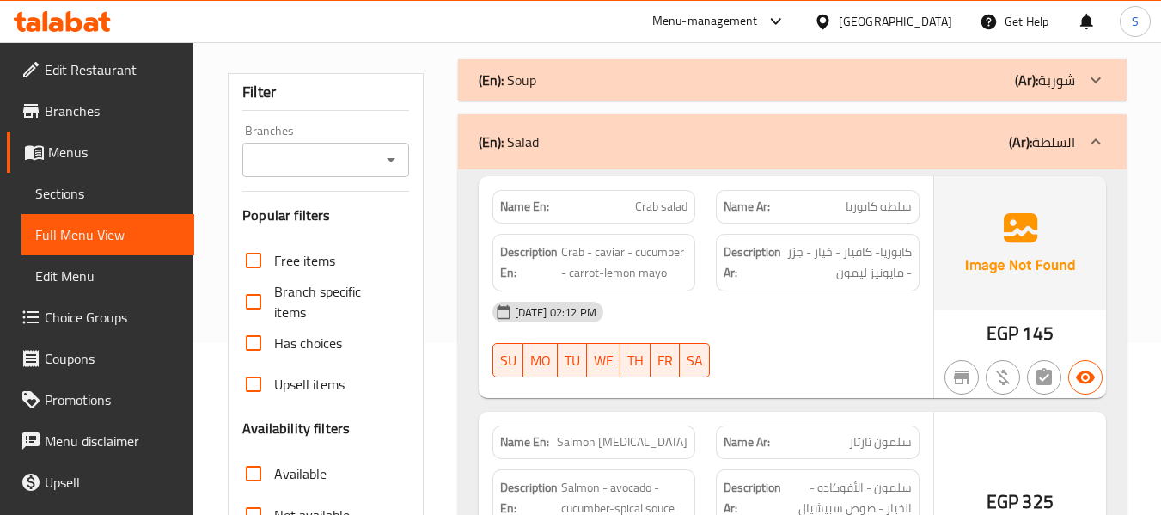
click at [573, 72] on div "(En): Soup (Ar): شوربة" at bounding box center [777, 80] width 596 height 21
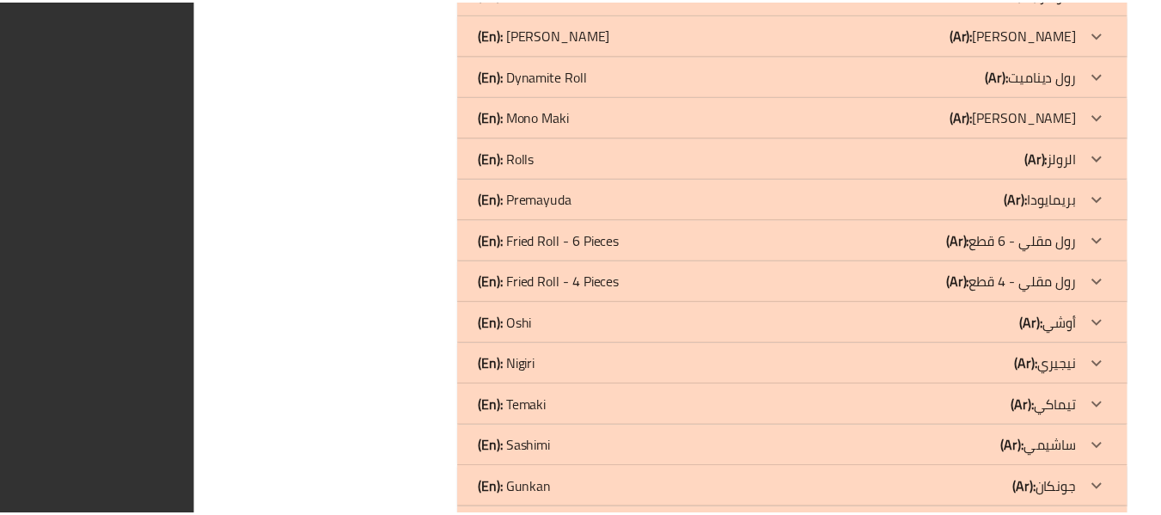
scroll to position [6693, 0]
